Goal: Transaction & Acquisition: Purchase product/service

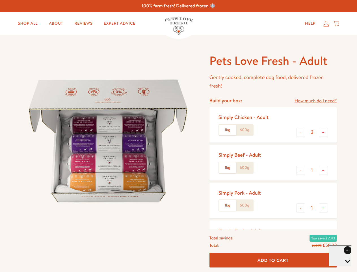
click at [178, 136] on img at bounding box center [108, 141] width 176 height 176
click at [316, 101] on link "How much do I need?" at bounding box center [316, 101] width 42 height 8
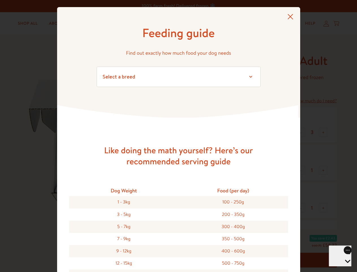
click at [301, 132] on div "Feeding guide Find out exactly how much food your dog needs Select a breed Affe…" at bounding box center [178, 136] width 357 height 272
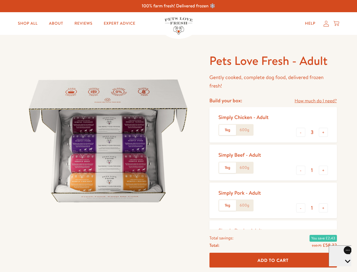
click at [324, 132] on button "+" at bounding box center [323, 132] width 9 height 9
type input "4"
click at [301, 170] on button "-" at bounding box center [300, 169] width 9 height 9
click at [324, 170] on button "+" at bounding box center [323, 169] width 9 height 9
type input "1"
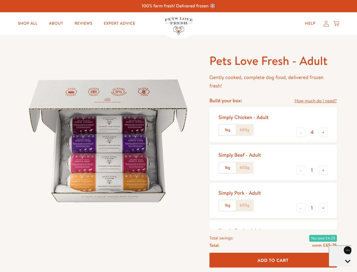
click at [301, 208] on button "-" at bounding box center [300, 207] width 9 height 9
click at [324, 208] on button "+" at bounding box center [323, 207] width 9 height 9
type input "1"
click at [273, 260] on span "Add To Cart" at bounding box center [273, 260] width 31 height 6
click at [345, 268] on icon "Open gorgias live chat" at bounding box center [347, 270] width 5 height 5
